Goal: Feedback & Contribution: Submit feedback/report problem

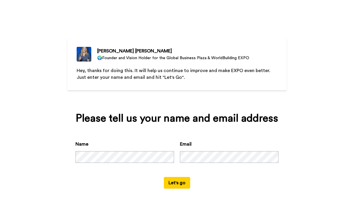
scroll to position [8, 0]
click at [179, 187] on button "Let's go" at bounding box center [177, 183] width 26 height 12
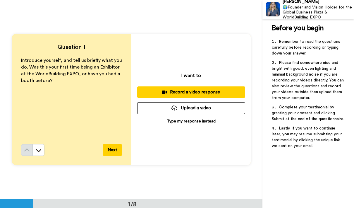
click at [197, 90] on div "Record a video response" at bounding box center [191, 92] width 99 height 6
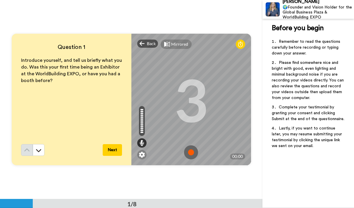
click at [193, 153] on img at bounding box center [191, 152] width 14 height 14
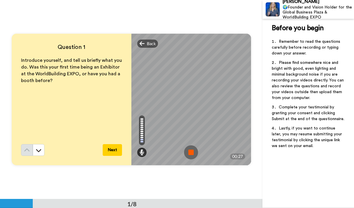
click at [192, 152] on img at bounding box center [191, 152] width 14 height 14
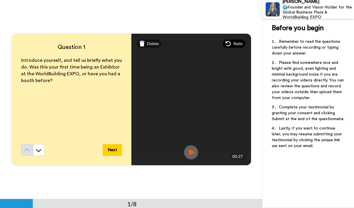
click at [236, 44] on span "Redo" at bounding box center [238, 44] width 9 height 6
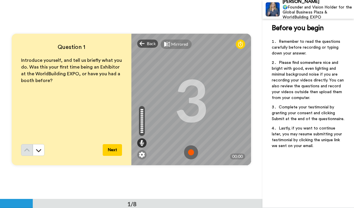
click at [192, 151] on img at bounding box center [191, 152] width 14 height 14
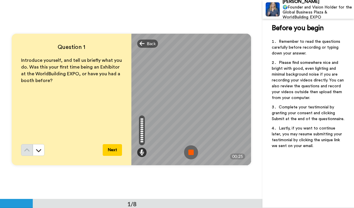
click at [191, 152] on img at bounding box center [191, 152] width 14 height 14
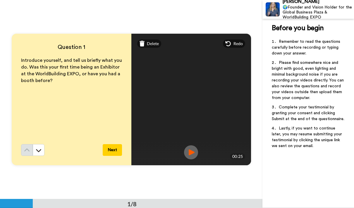
click at [113, 149] on button "Next" at bounding box center [112, 150] width 19 height 12
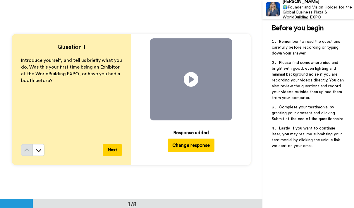
scroll to position [199, 0]
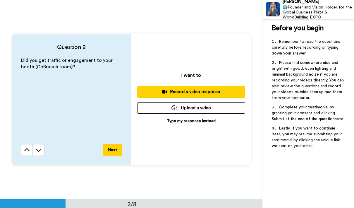
click at [197, 90] on div "Record a video response" at bounding box center [191, 92] width 99 height 6
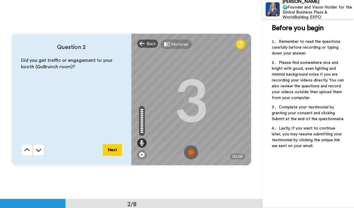
click at [193, 150] on img at bounding box center [191, 152] width 14 height 14
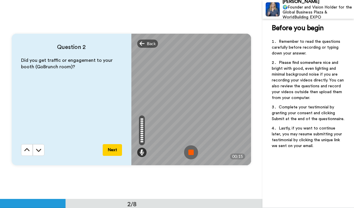
click at [194, 151] on img at bounding box center [191, 152] width 14 height 14
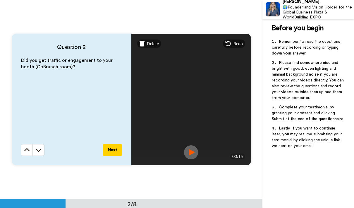
click at [115, 149] on button "Next" at bounding box center [112, 150] width 19 height 12
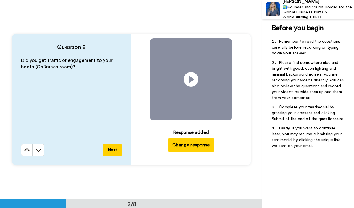
scroll to position [398, 0]
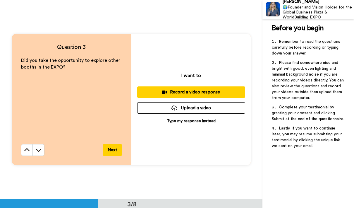
click at [203, 91] on div "Record a video response" at bounding box center [191, 92] width 99 height 6
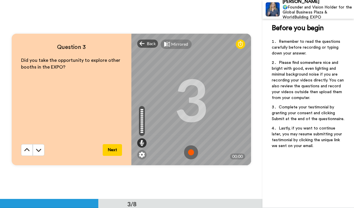
click at [190, 148] on img at bounding box center [191, 152] width 14 height 14
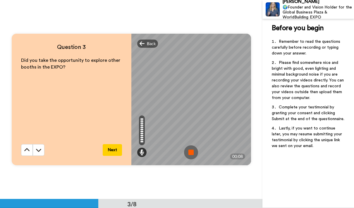
click at [193, 151] on img at bounding box center [191, 152] width 14 height 14
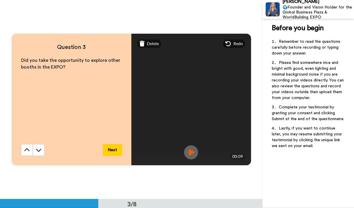
click at [114, 150] on button "Next" at bounding box center [112, 150] width 19 height 12
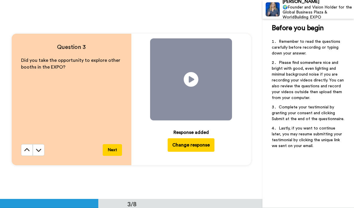
scroll to position [597, 0]
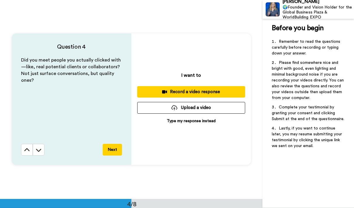
click at [192, 90] on div "Record a video response" at bounding box center [191, 92] width 99 height 6
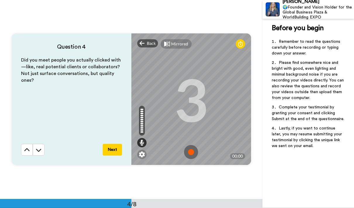
click at [192, 151] on img at bounding box center [191, 152] width 14 height 14
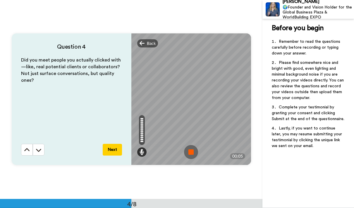
click at [191, 148] on img at bounding box center [191, 152] width 14 height 14
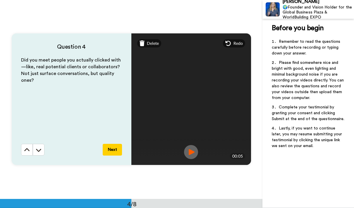
click at [115, 144] on div "Did you meet people you actually clicked with—like, real potential clients or c…" at bounding box center [71, 100] width 101 height 87
click at [113, 148] on button "Next" at bounding box center [112, 150] width 19 height 12
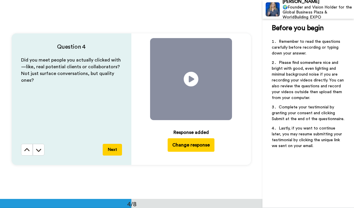
scroll to position [796, 0]
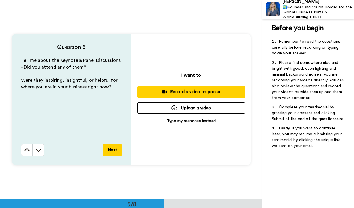
click at [194, 91] on div "Record a video response" at bounding box center [191, 92] width 99 height 6
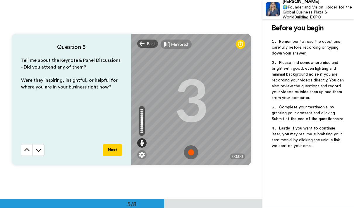
click at [192, 150] on img at bounding box center [191, 152] width 14 height 14
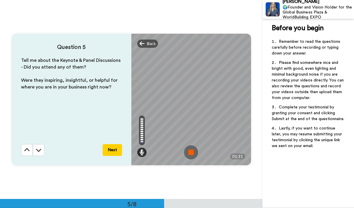
click at [193, 154] on img at bounding box center [191, 152] width 14 height 14
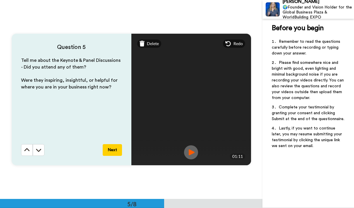
click at [112, 151] on button "Next" at bounding box center [112, 150] width 19 height 12
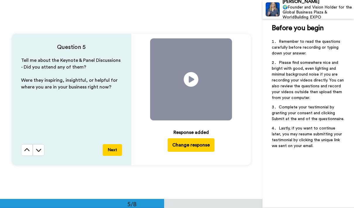
scroll to position [995, 0]
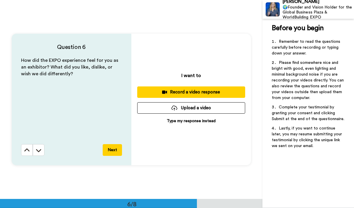
click at [190, 92] on div "Record a video response" at bounding box center [191, 92] width 99 height 6
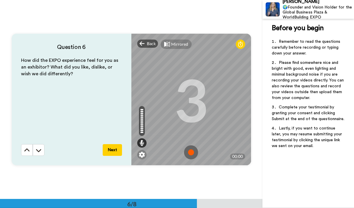
click at [190, 151] on img at bounding box center [191, 152] width 14 height 14
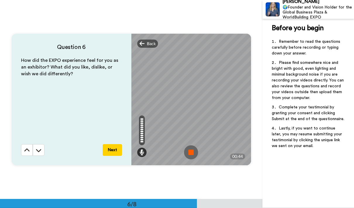
click at [192, 148] on img at bounding box center [191, 152] width 14 height 14
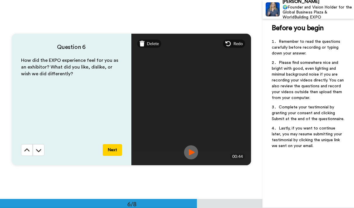
click at [114, 152] on button "Next" at bounding box center [112, 150] width 19 height 12
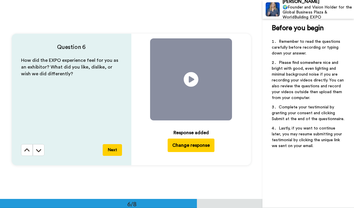
scroll to position [1194, 0]
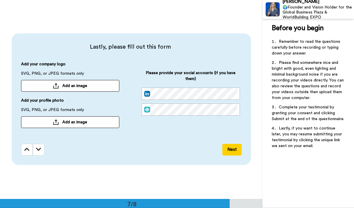
click at [233, 146] on button "Next" at bounding box center [232, 150] width 19 height 12
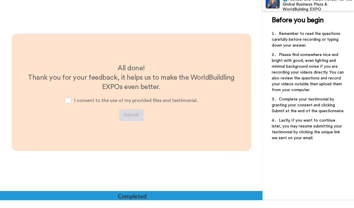
scroll to position [1352, 0]
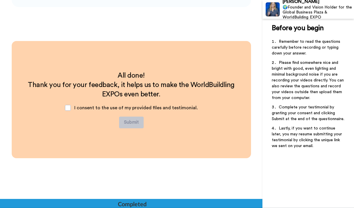
click at [71, 103] on div "I consent to the use of my provided files and testimonial." at bounding box center [131, 108] width 142 height 18
click at [69, 106] on span at bounding box center [68, 108] width 6 height 6
click at [135, 121] on button "Submit" at bounding box center [131, 123] width 25 height 12
